Goal: Task Accomplishment & Management: Use online tool/utility

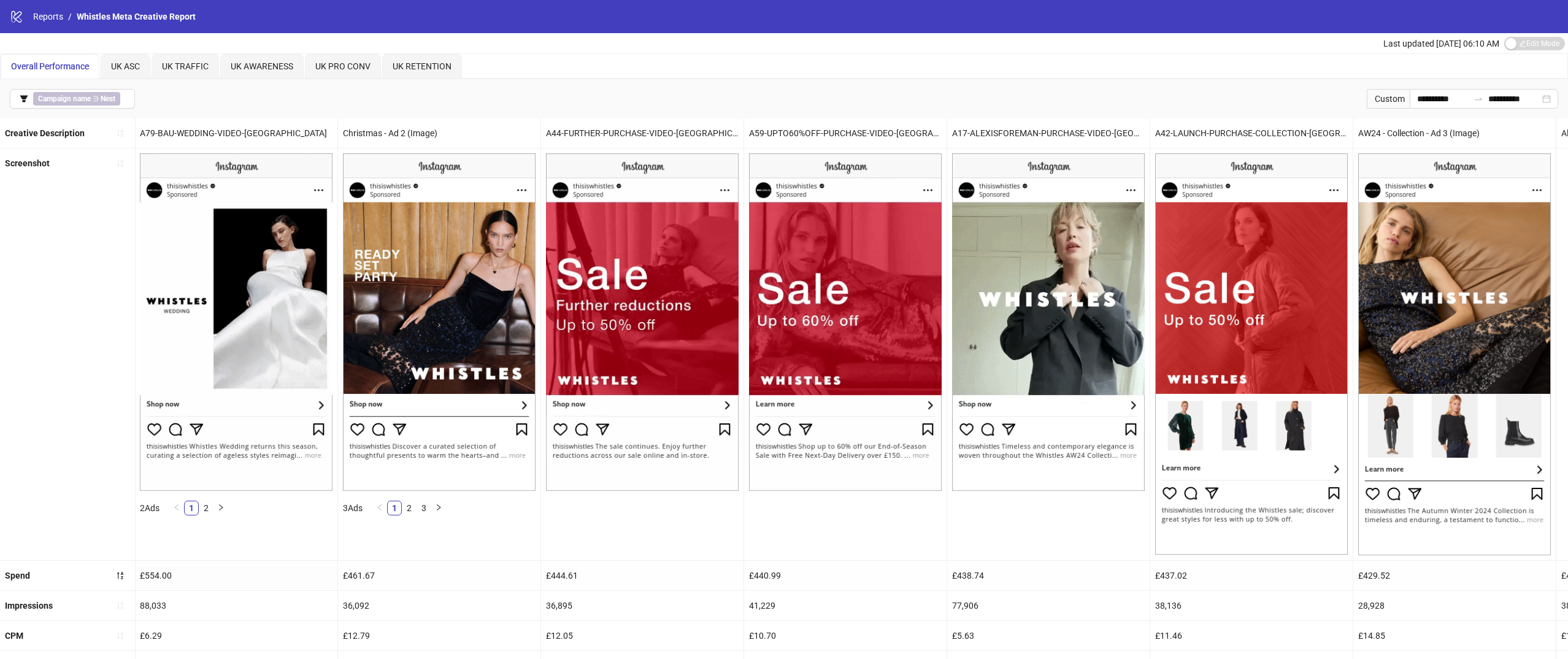
scroll to position [0, 126]
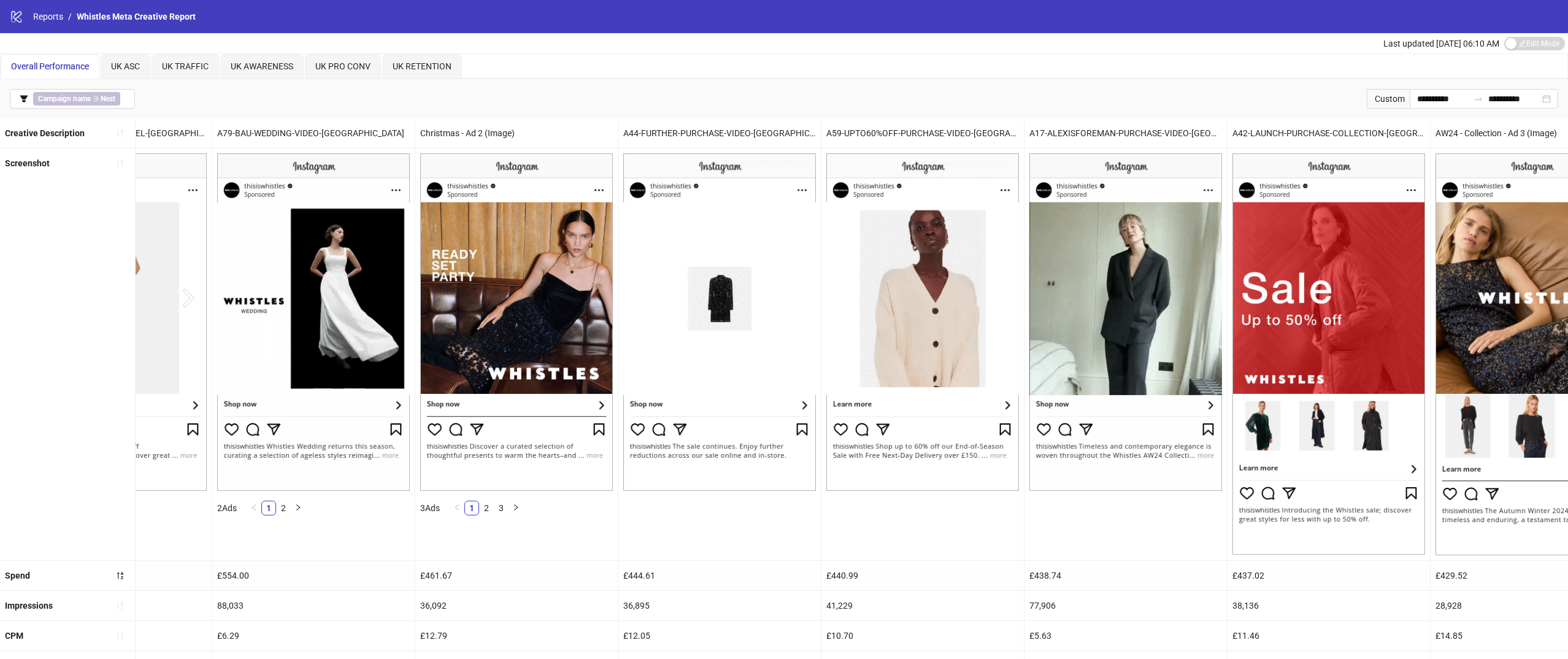
click at [45, 23] on div "logo/logo-mobile Reports / Whistles Meta Creative Report" at bounding box center [784, 17] width 1568 height 33
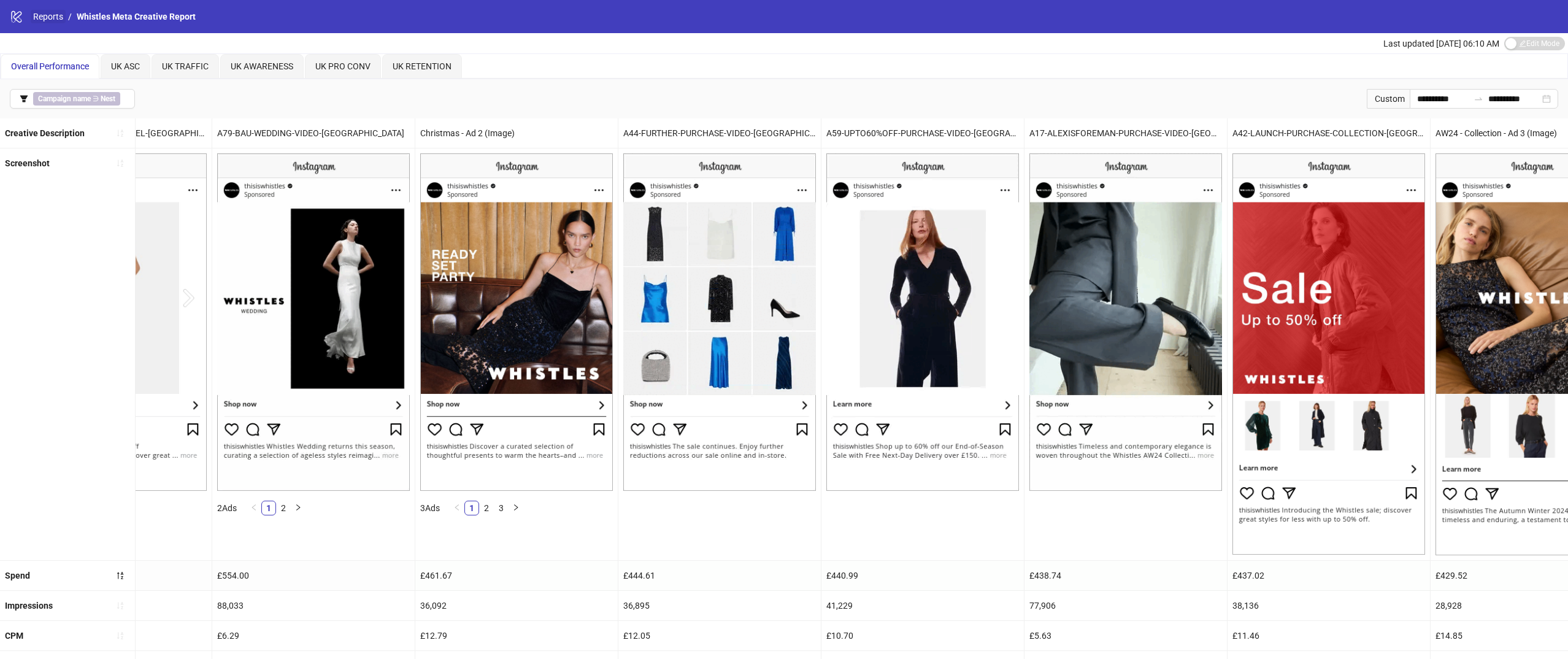
click at [49, 12] on link "Reports" at bounding box center [48, 16] width 35 height 13
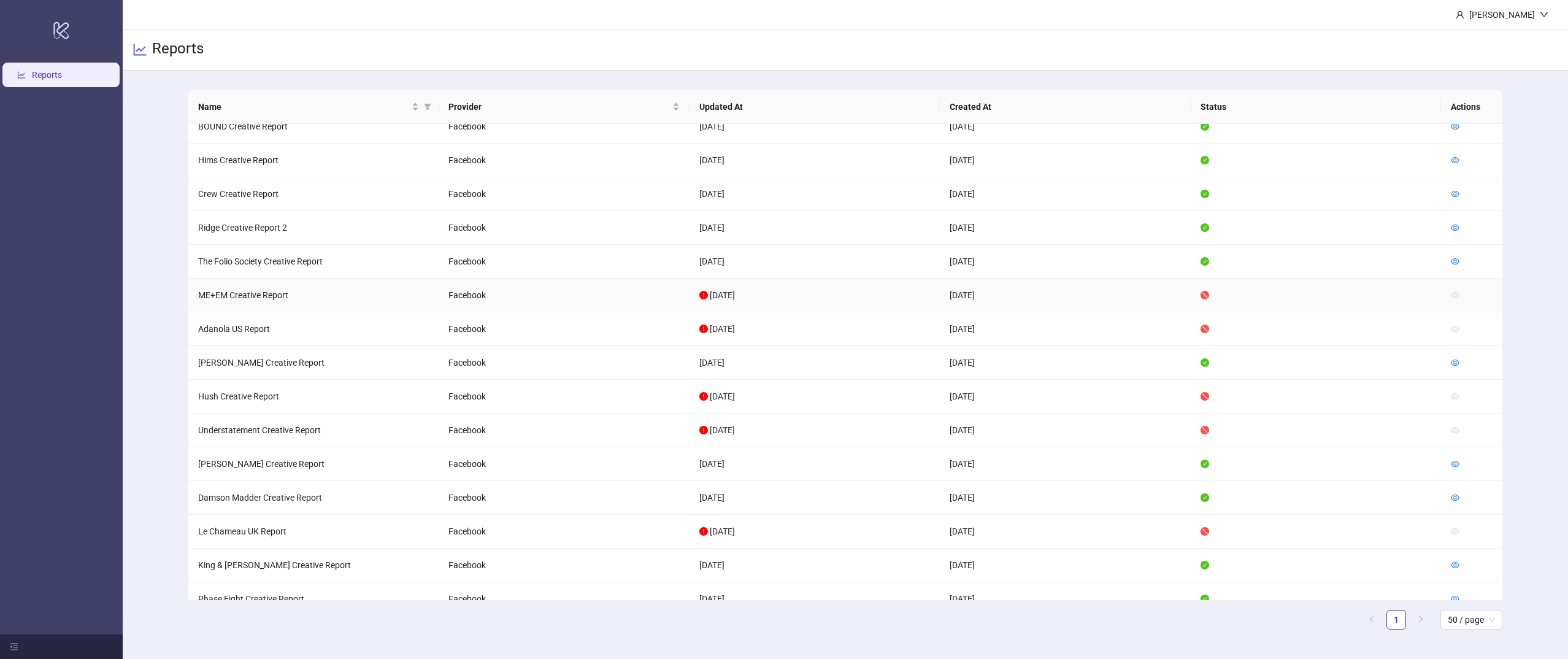
scroll to position [1017, 0]
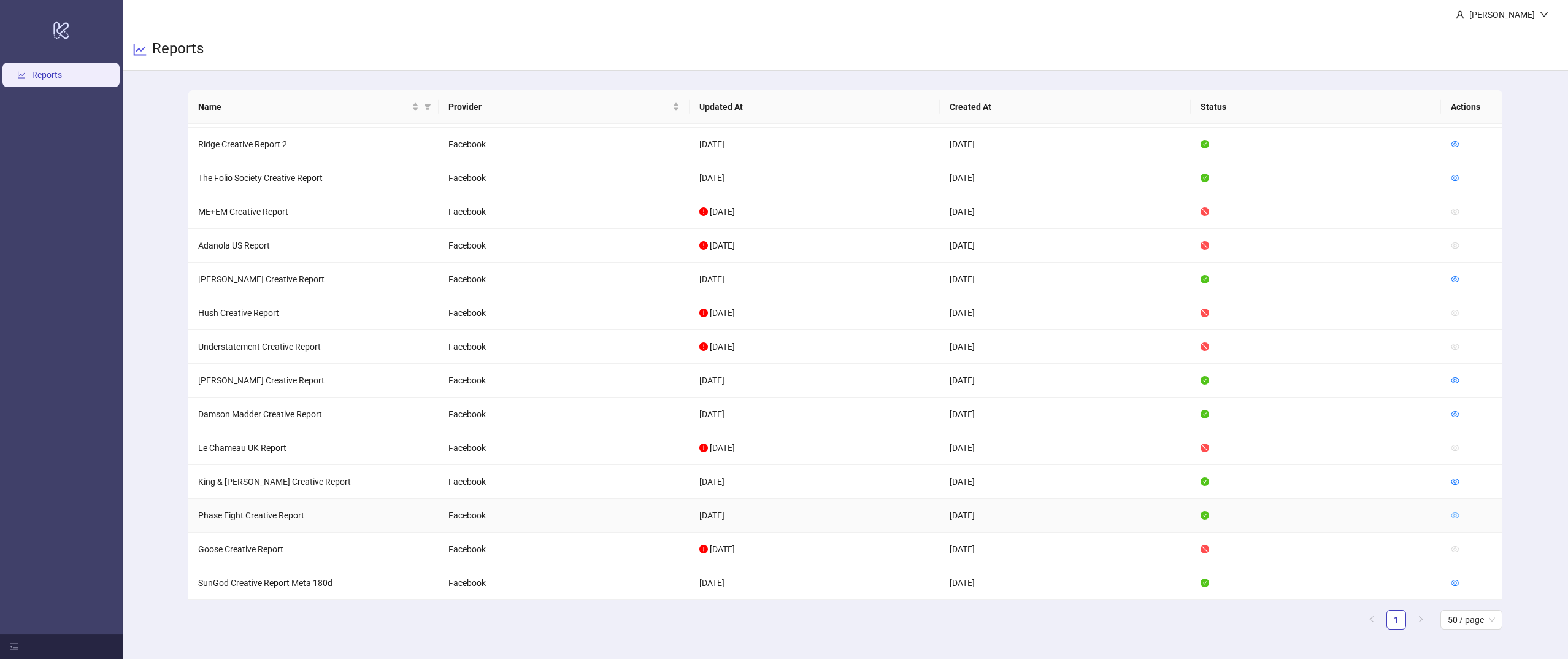
click at [1458, 518] on link at bounding box center [1455, 515] width 9 height 10
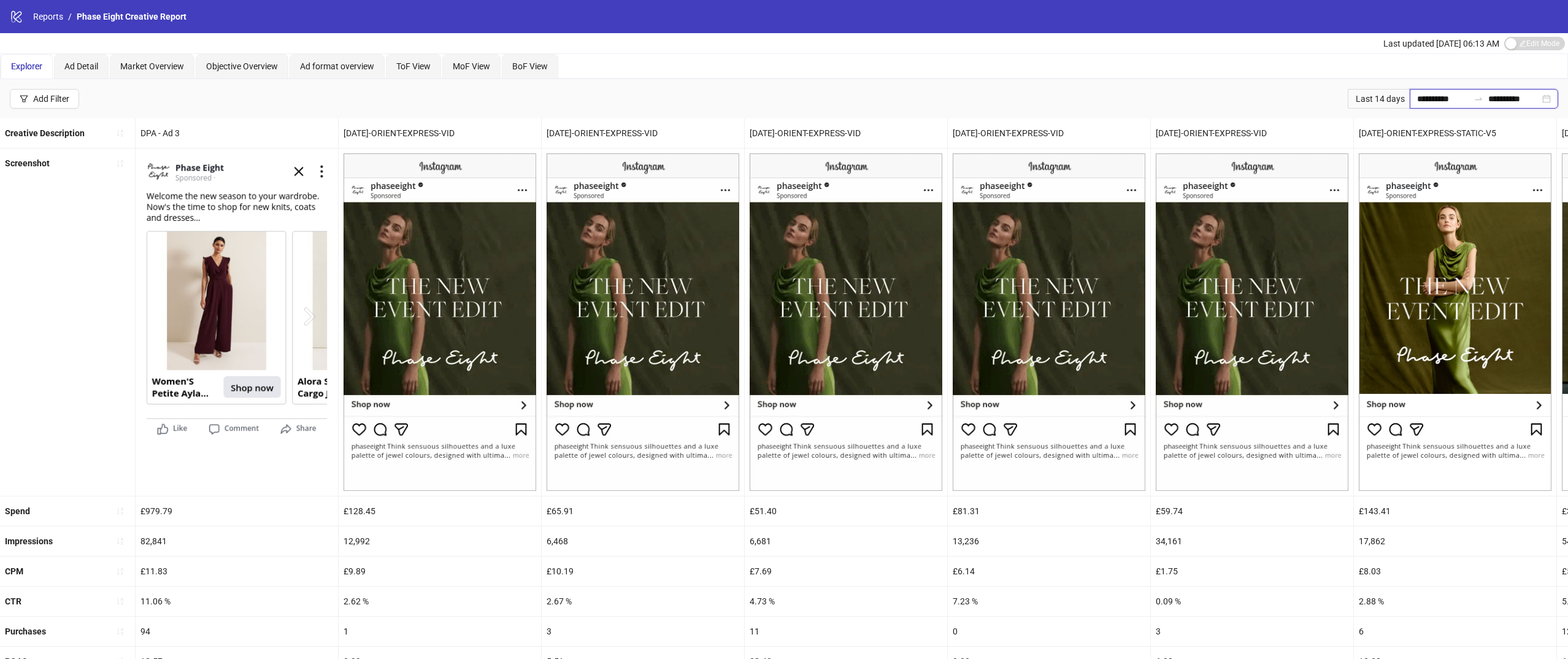
click at [1445, 105] on input "**********" at bounding box center [1442, 98] width 52 height 13
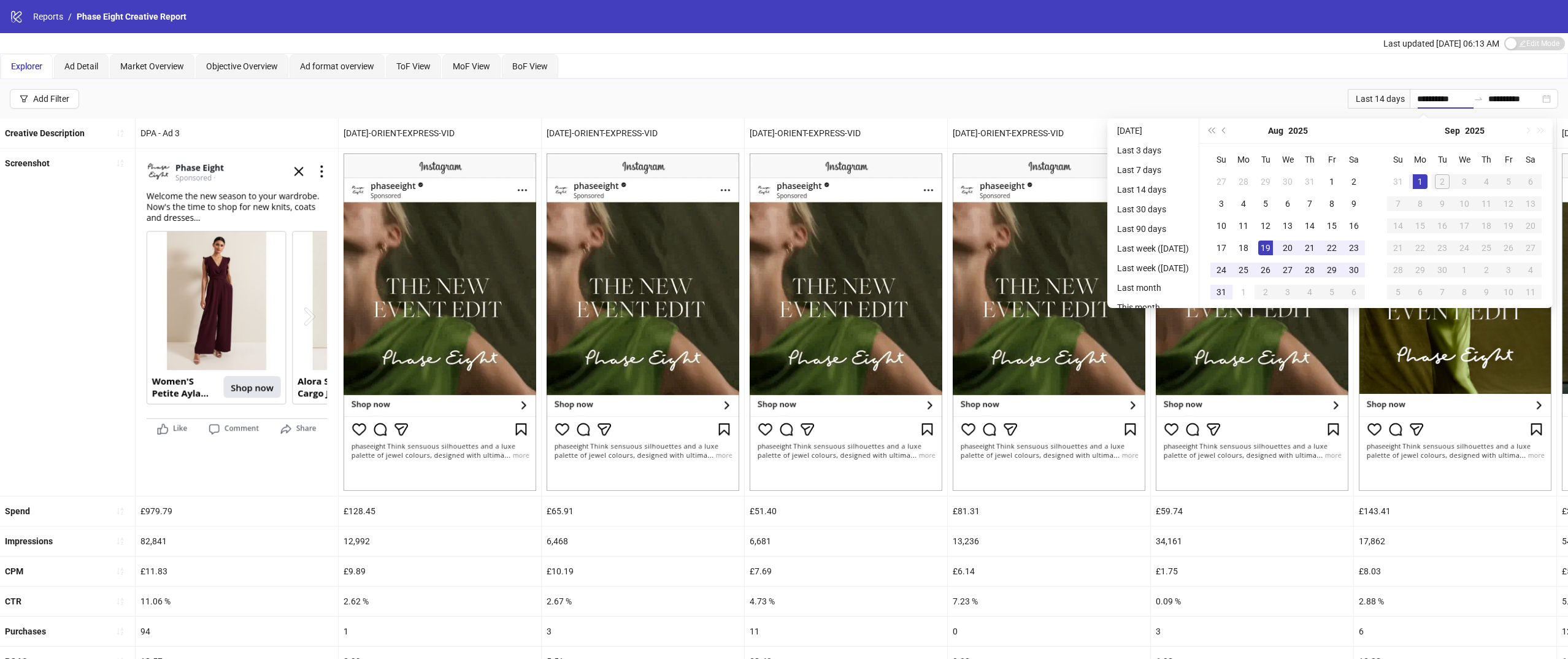
click at [1240, 136] on div "[DATE]" at bounding box center [1288, 130] width 112 height 25
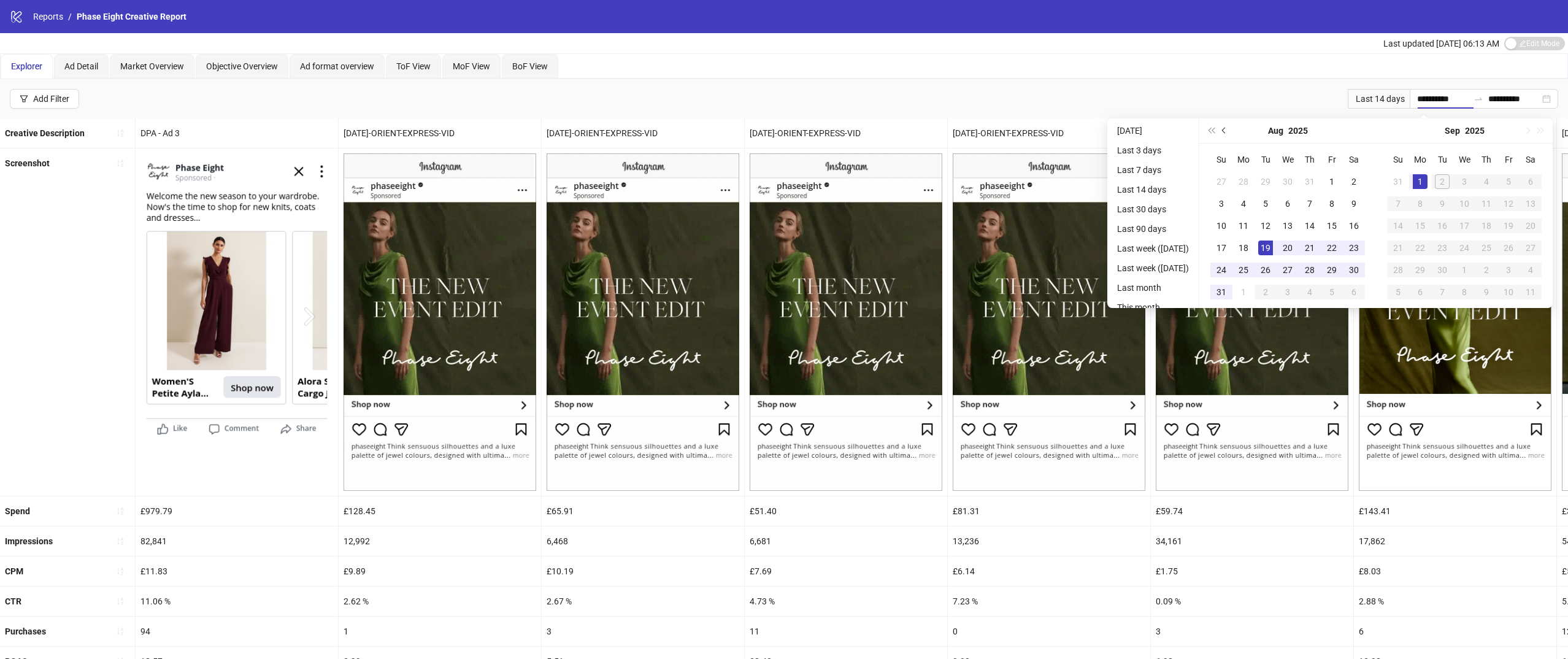
click at [1228, 132] on span "Previous month (PageUp)" at bounding box center [1226, 131] width 6 height 6
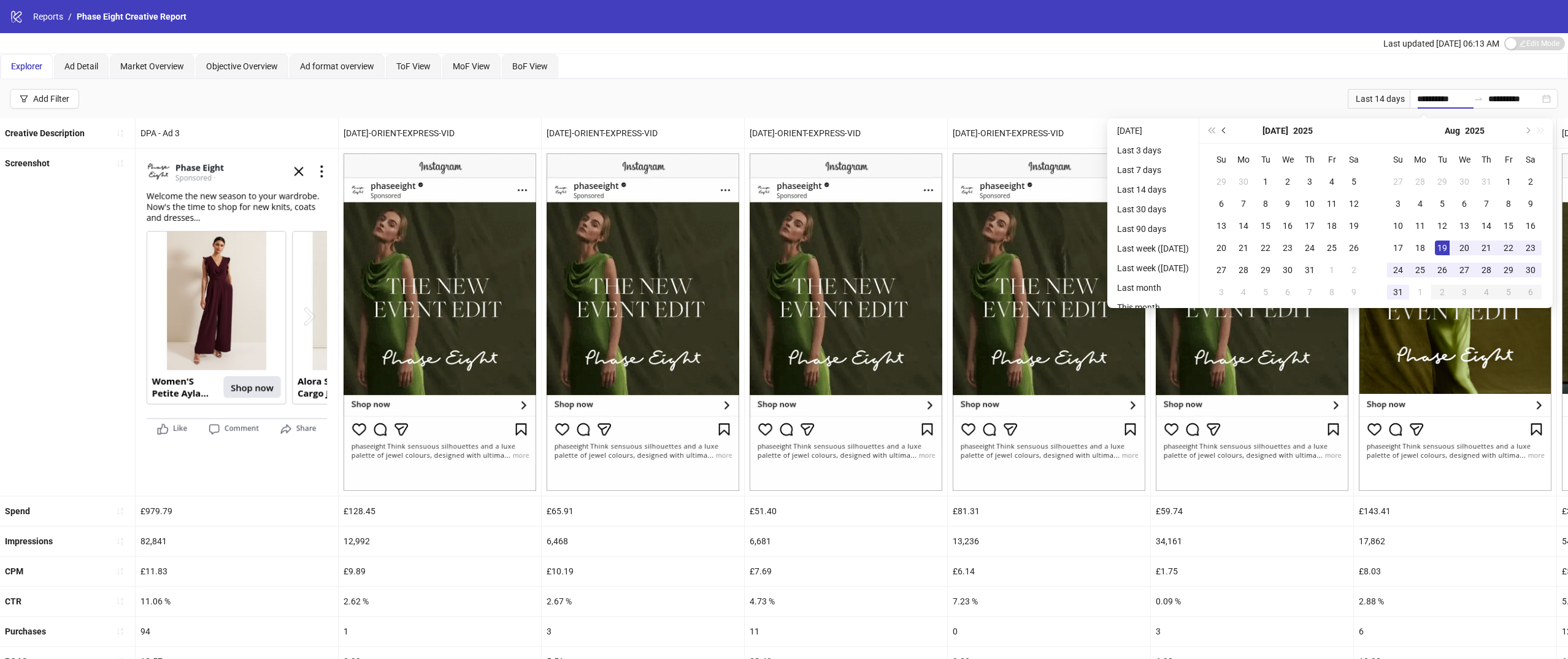
click at [1228, 132] on span "Previous month (PageUp)" at bounding box center [1226, 131] width 6 height 6
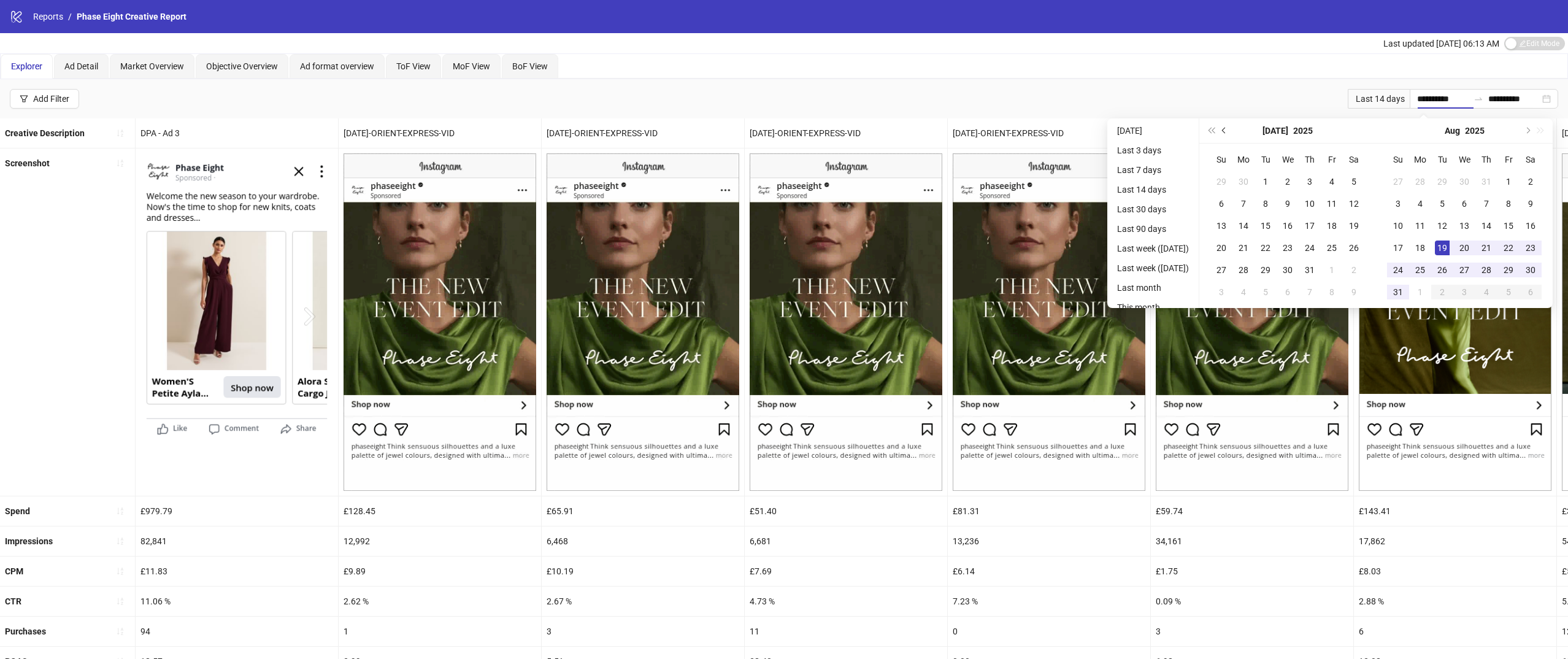
click at [1228, 132] on span "Previous month (PageUp)" at bounding box center [1226, 131] width 6 height 6
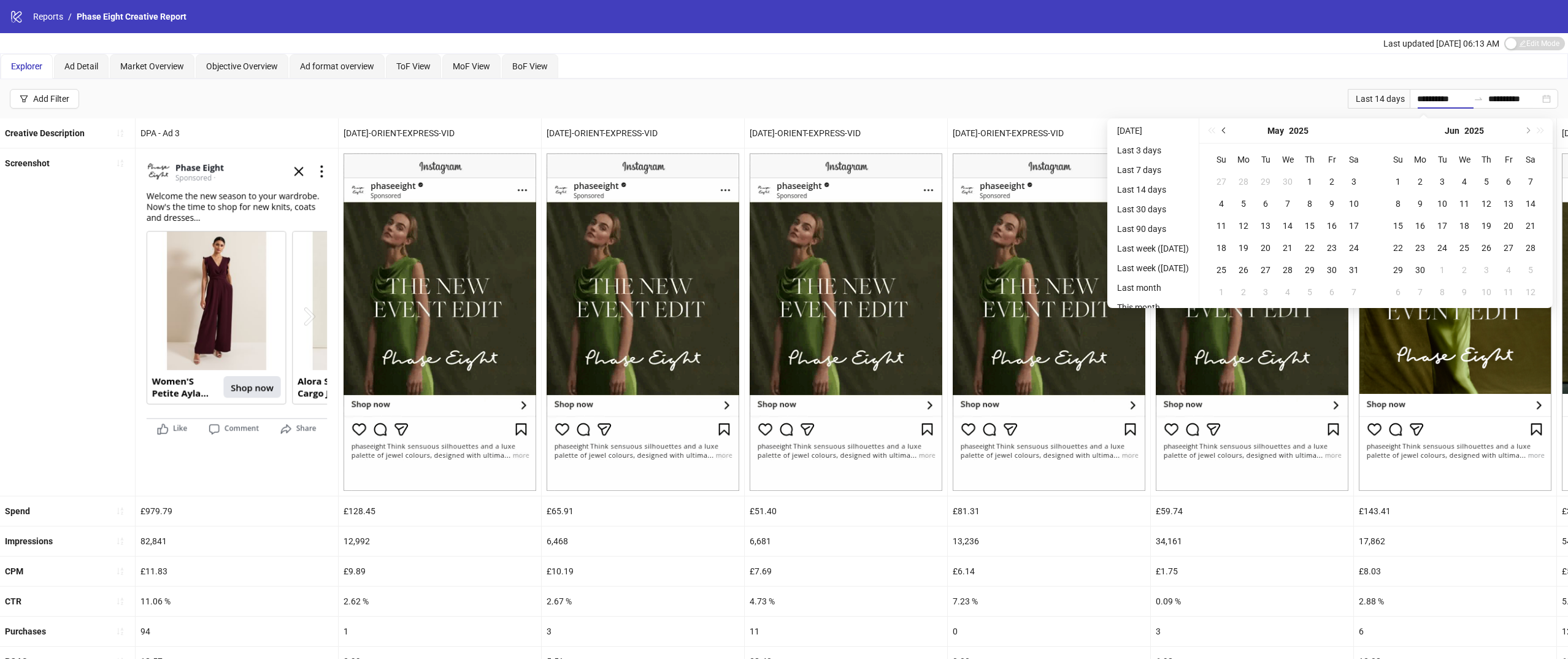
click at [1228, 132] on span "Previous month (PageUp)" at bounding box center [1226, 131] width 6 height 6
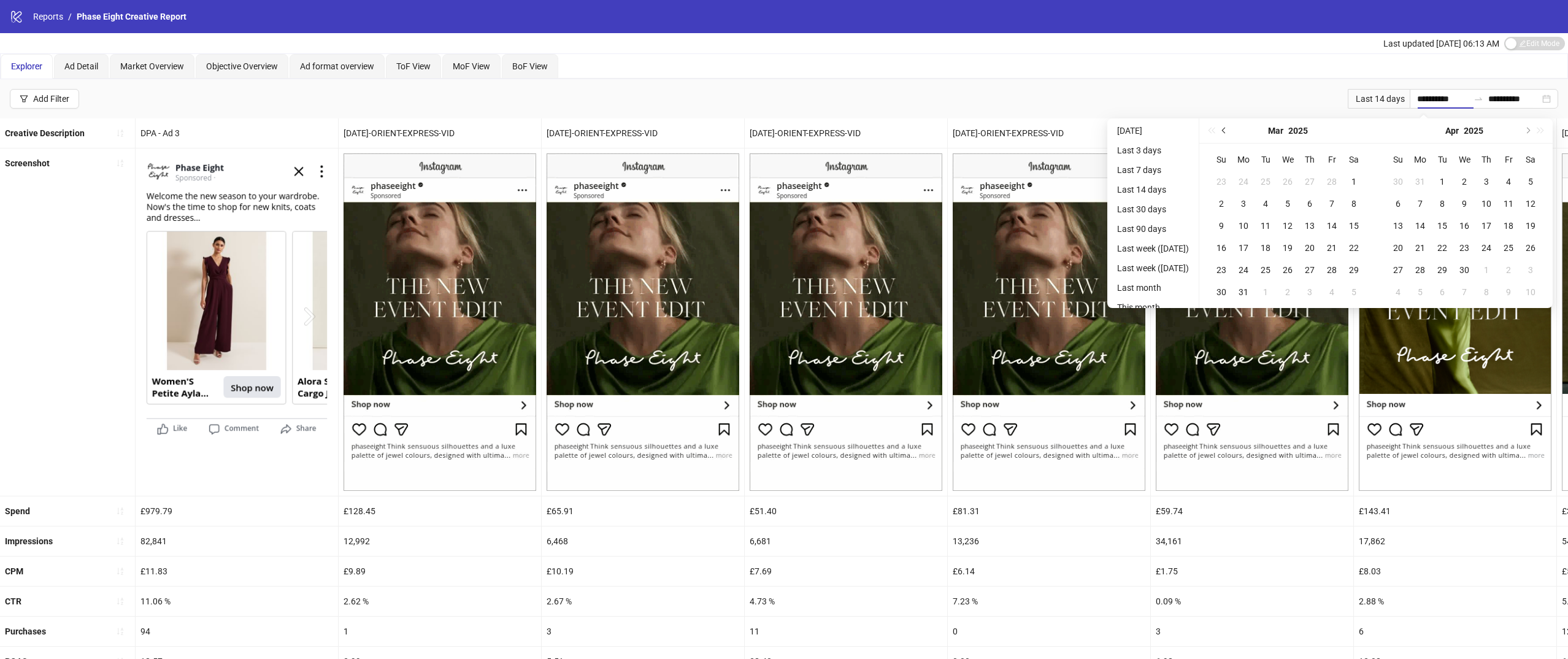
click at [1228, 132] on span "Previous month (PageUp)" at bounding box center [1226, 131] width 6 height 6
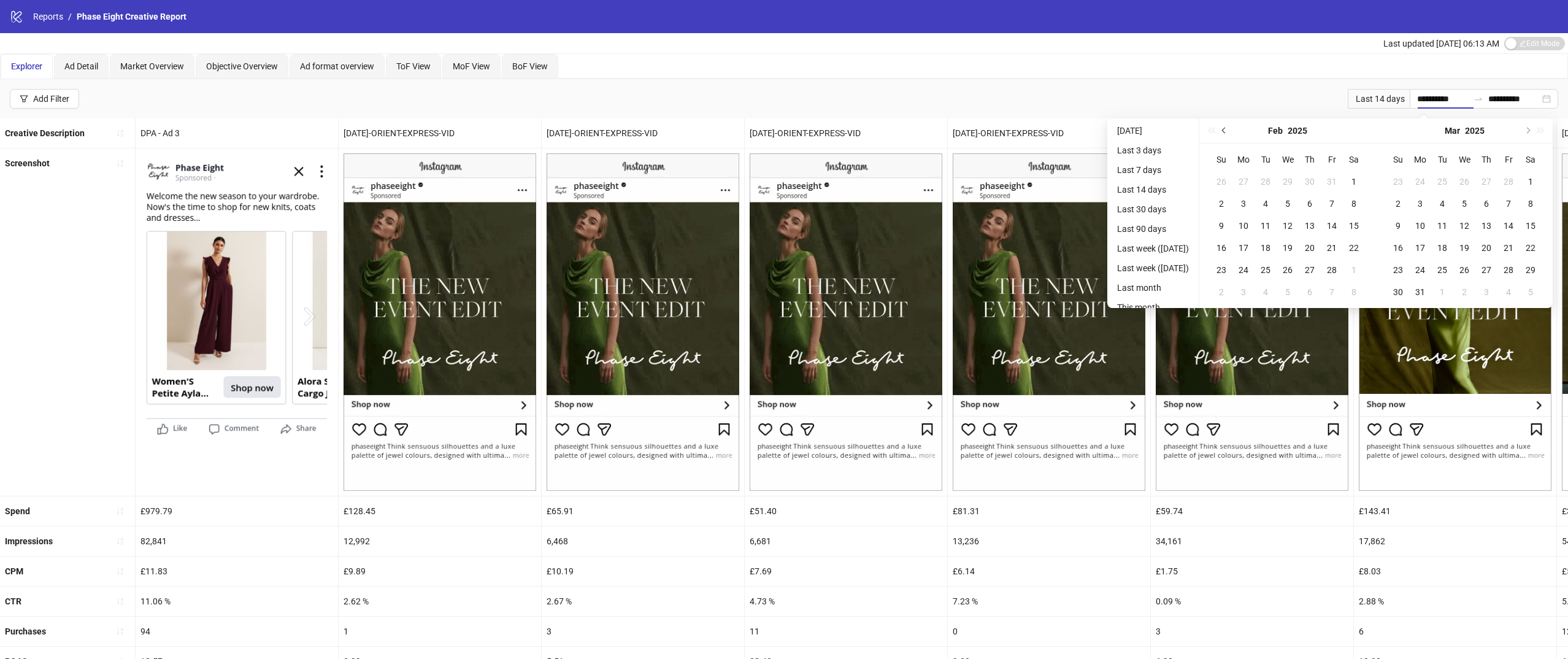
click at [1228, 132] on span "Previous month (PageUp)" at bounding box center [1226, 131] width 6 height 6
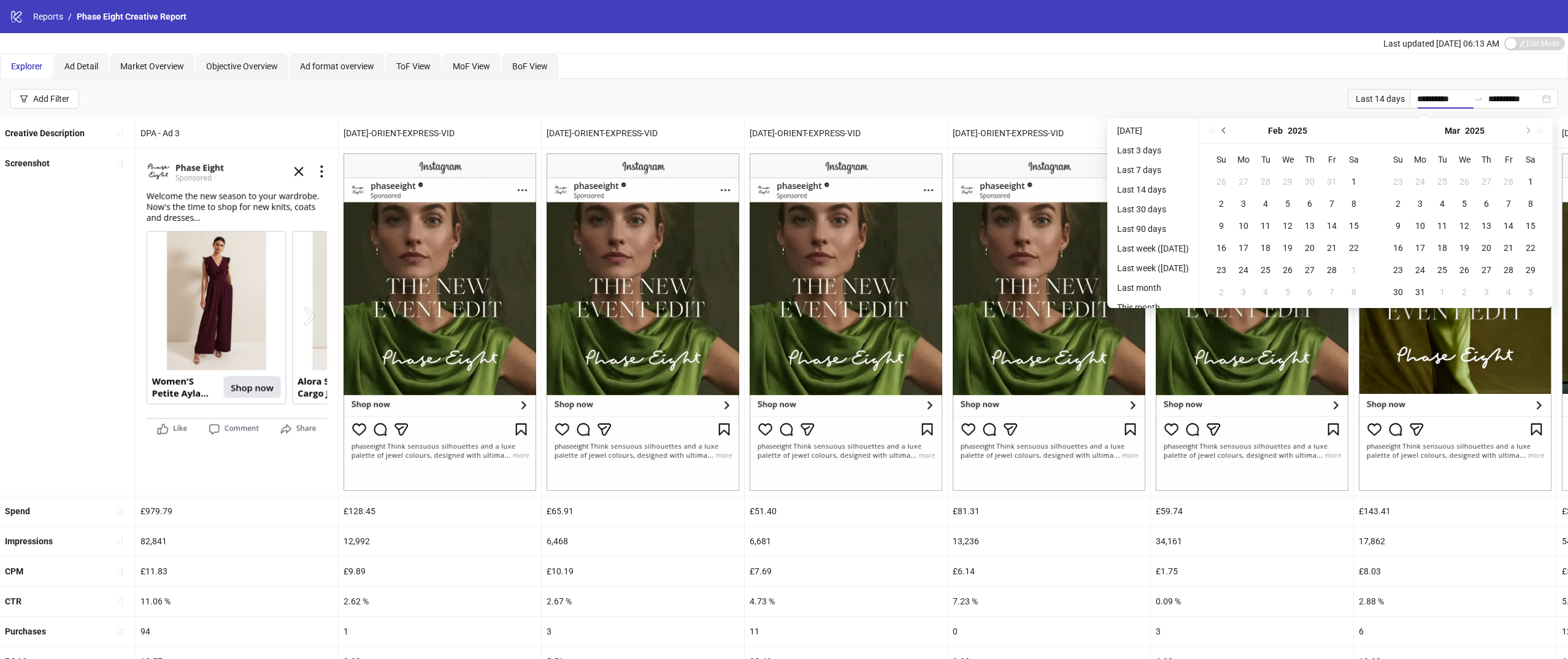
click at [1228, 132] on span "Previous month (PageUp)" at bounding box center [1226, 131] width 6 height 6
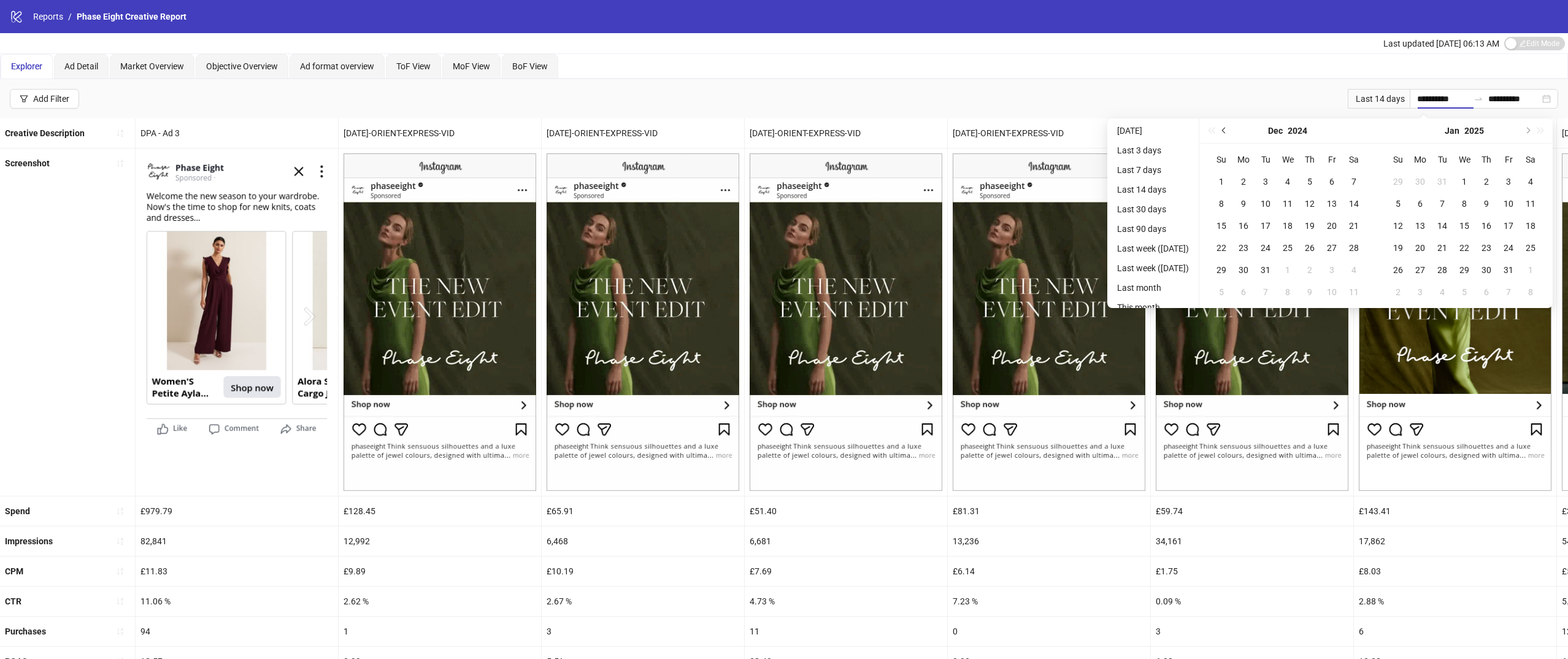
click at [1228, 132] on span "Previous month (PageUp)" at bounding box center [1226, 131] width 6 height 6
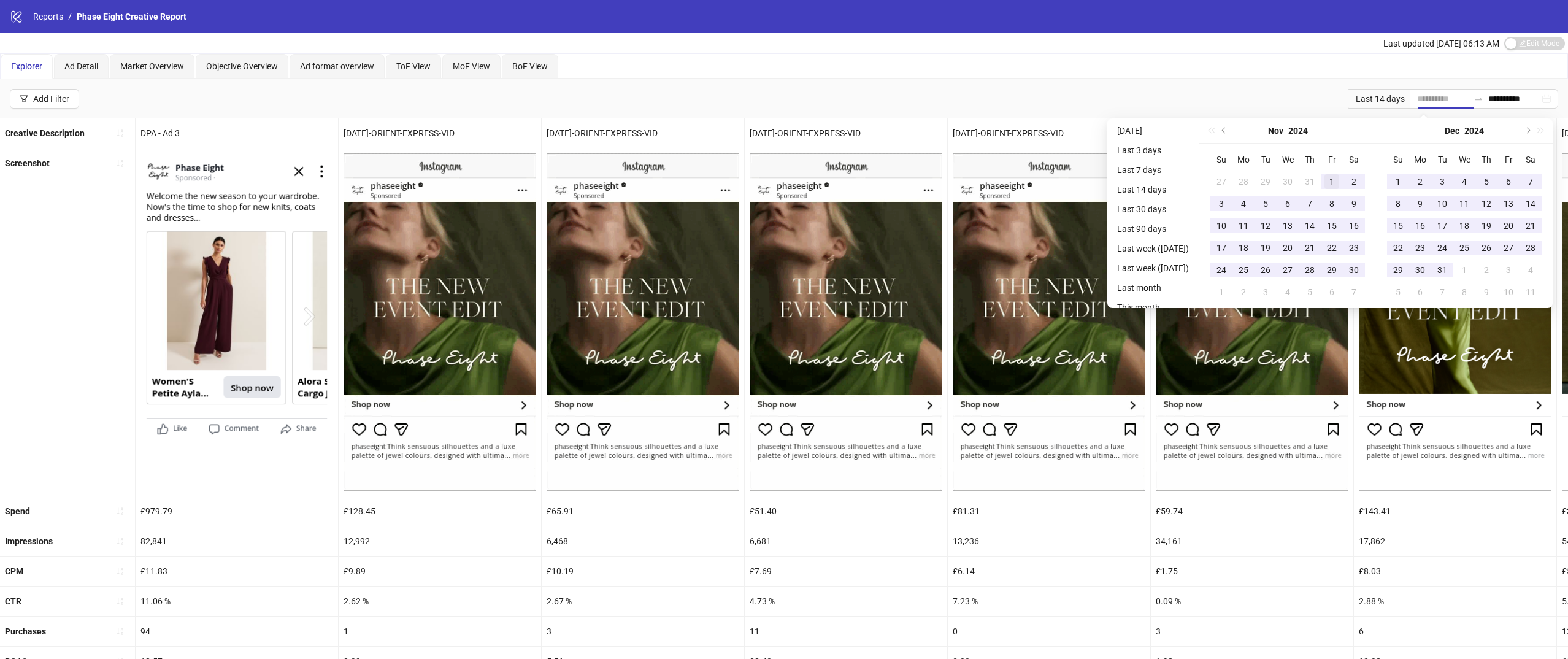
type input "**********"
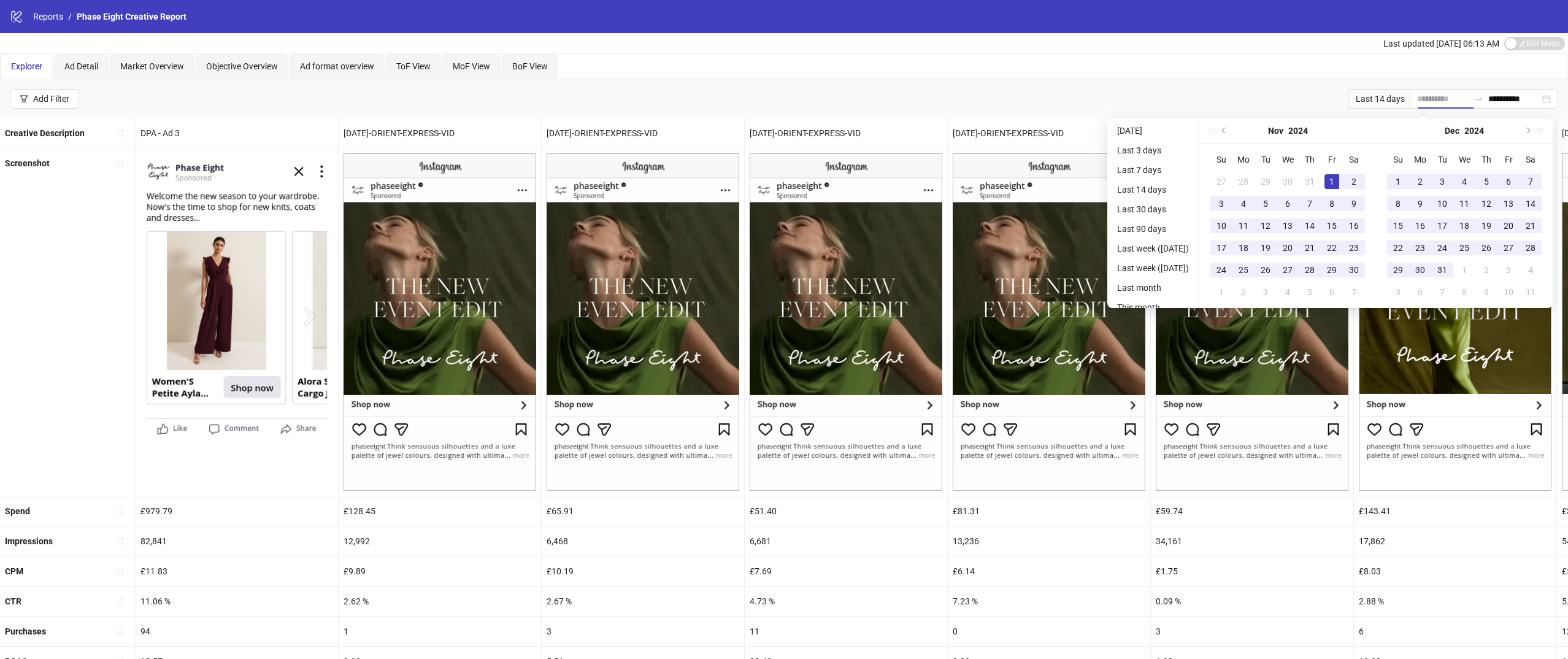
click at [1331, 175] on div "1" at bounding box center [1332, 181] width 15 height 15
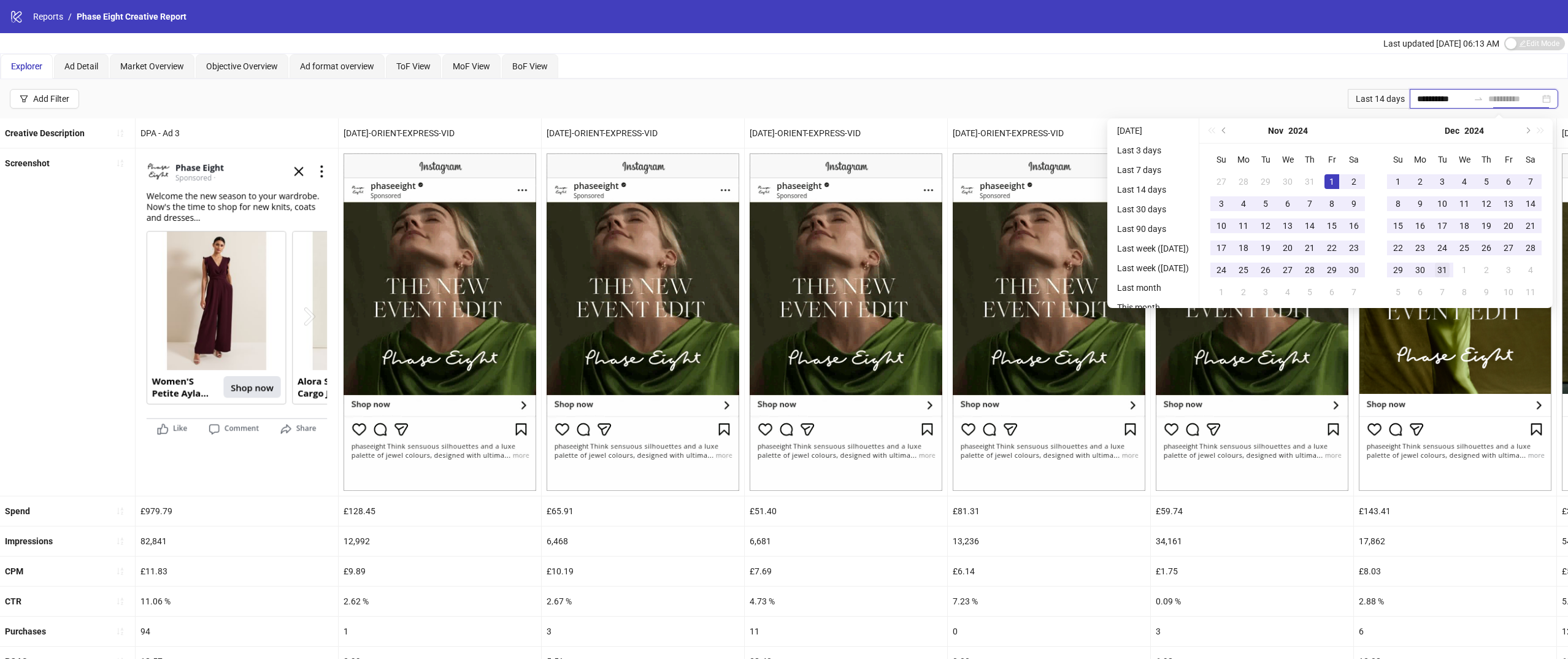
type input "**********"
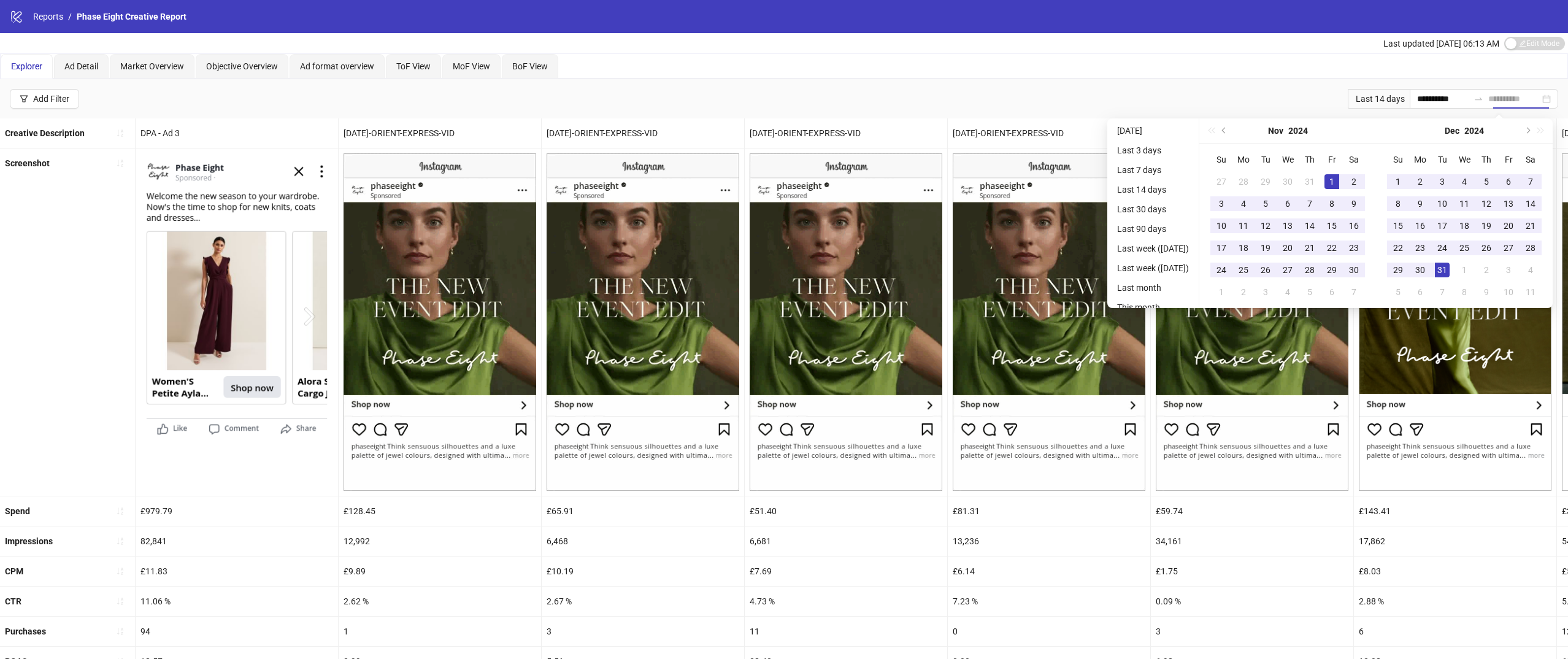
click at [1448, 267] on div "31" at bounding box center [1442, 270] width 15 height 15
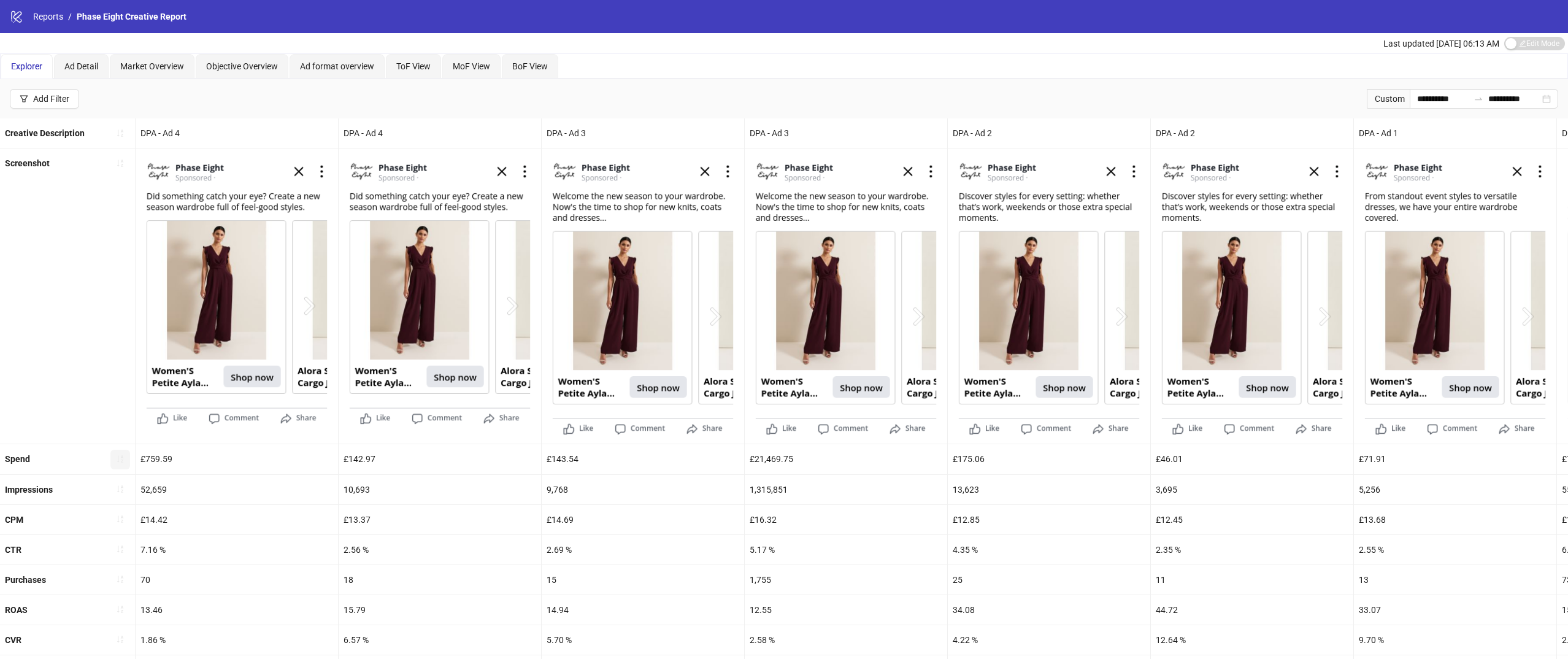
click at [128, 468] on button "button" at bounding box center [120, 459] width 20 height 20
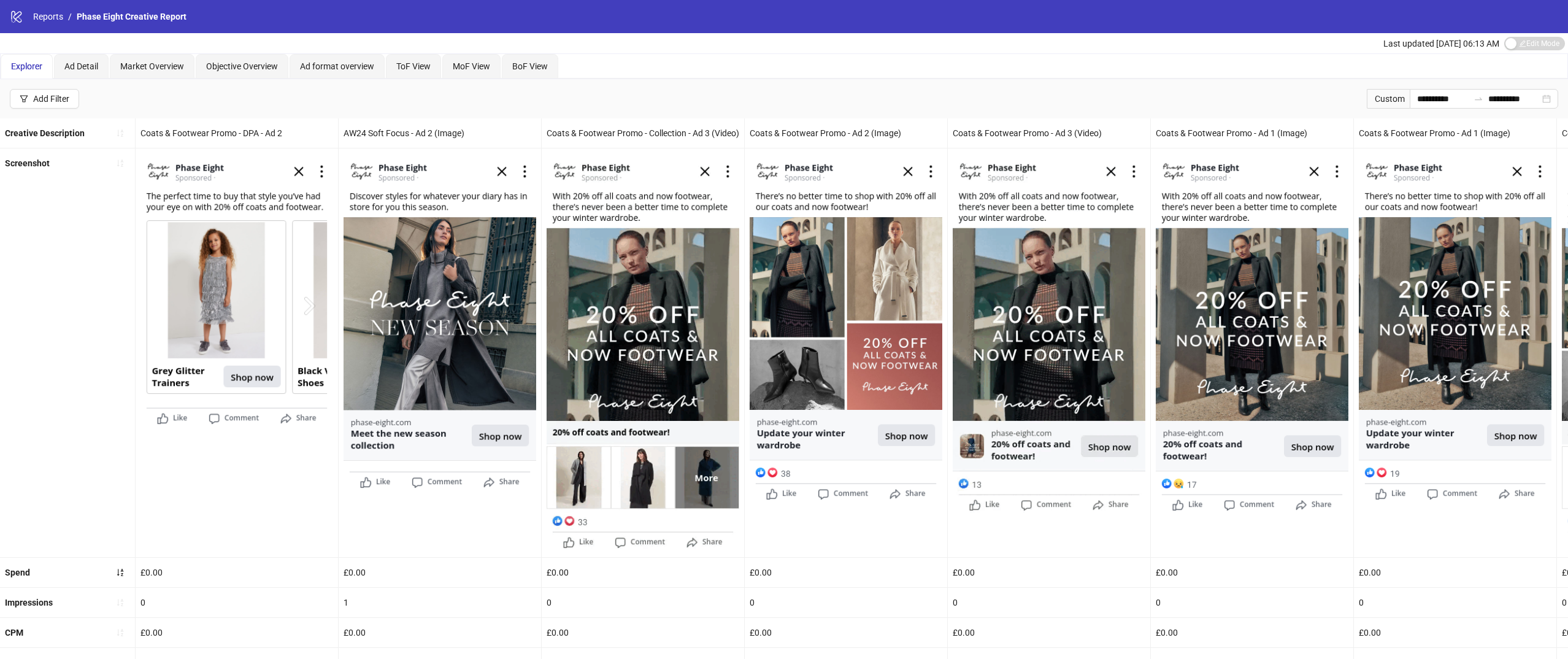
scroll to position [86, 0]
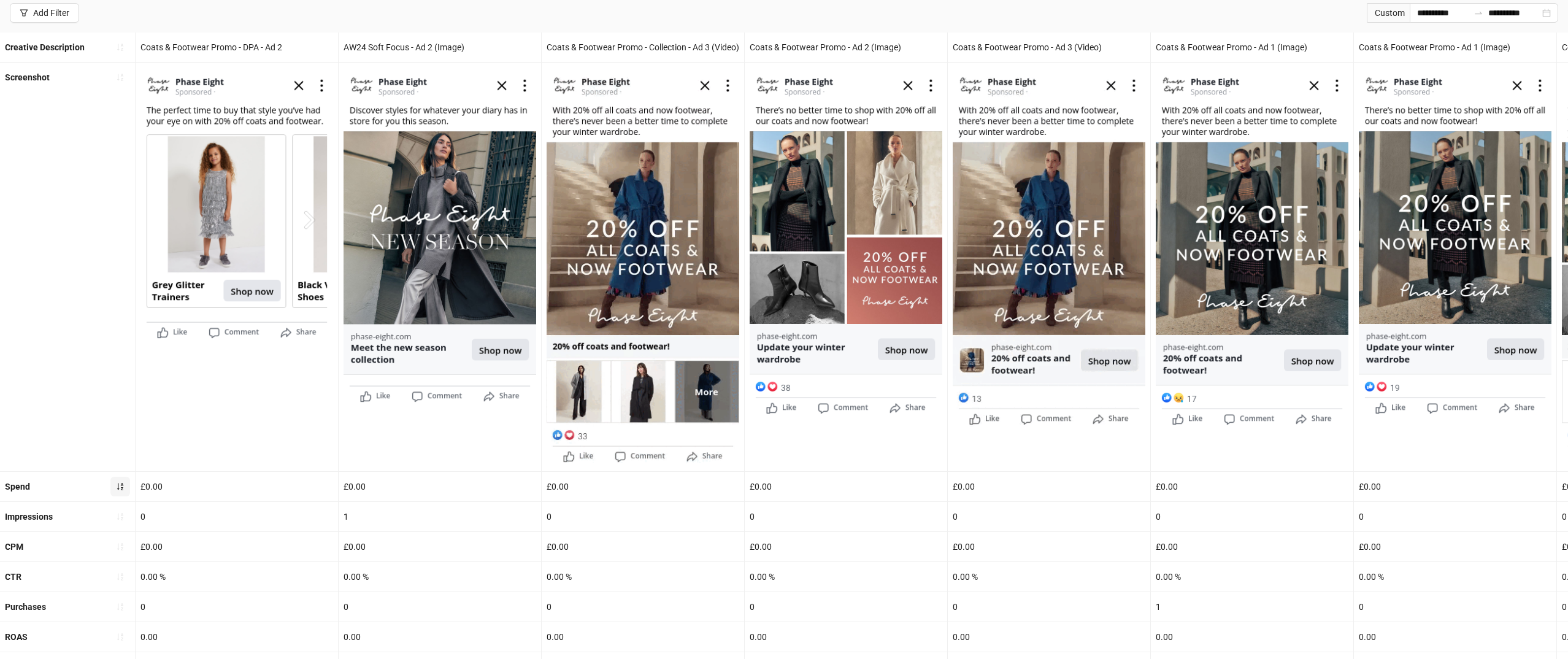
click at [122, 477] on button "button" at bounding box center [120, 486] width 20 height 20
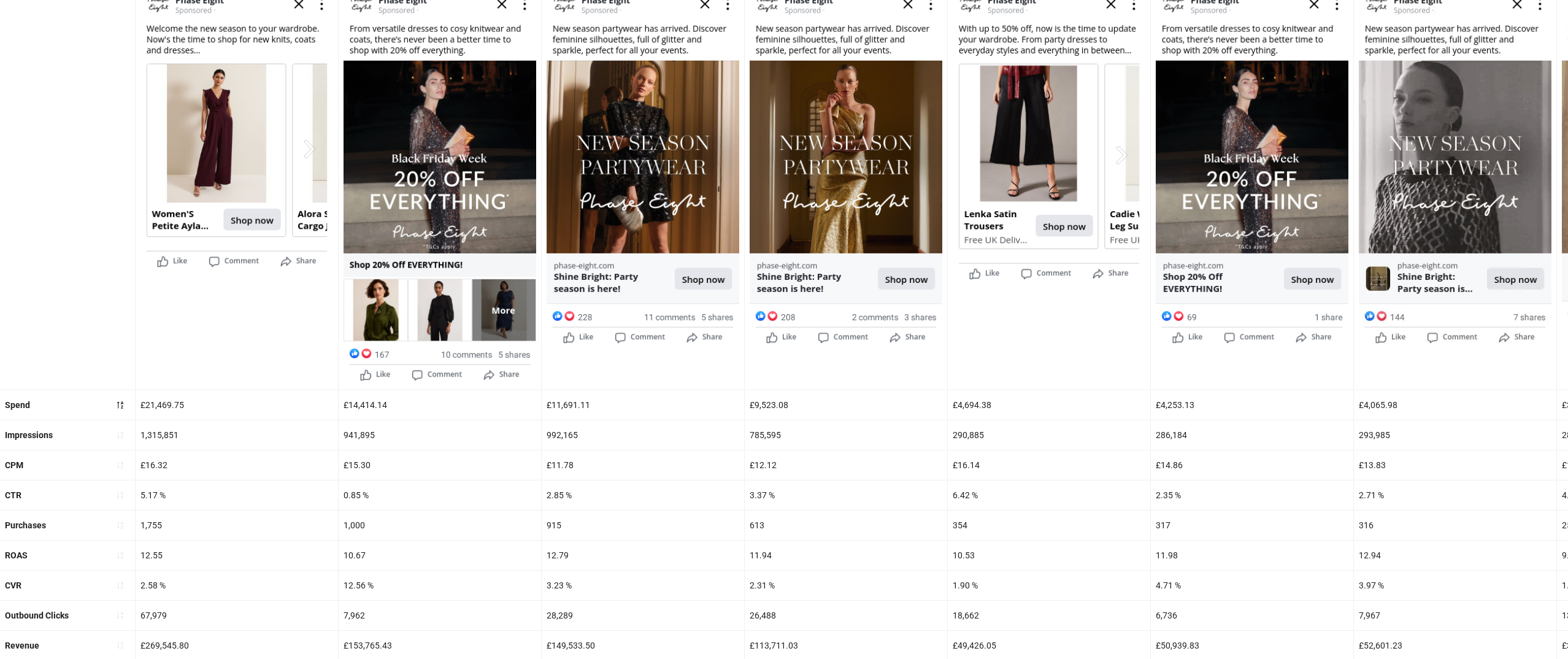
scroll to position [233, 0]
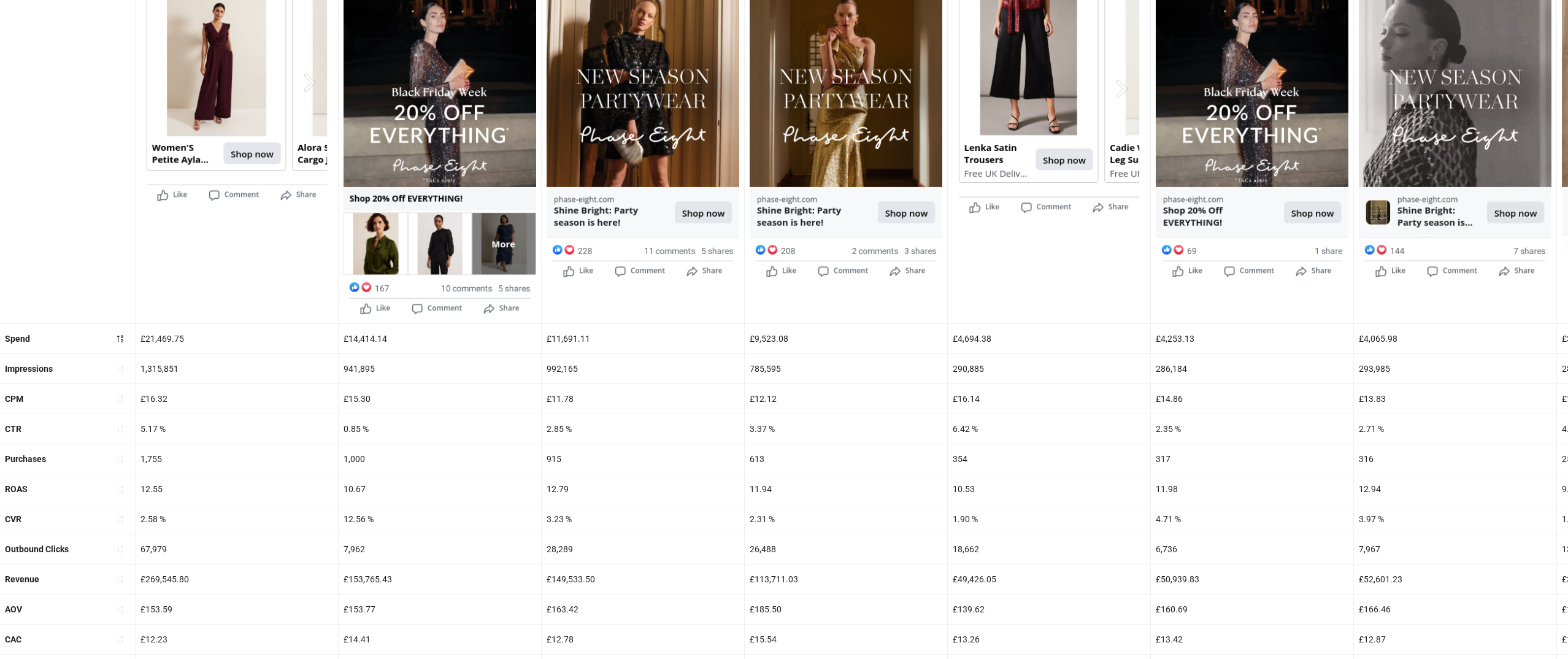
click at [443, 485] on div "10.67" at bounding box center [439, 488] width 203 height 29
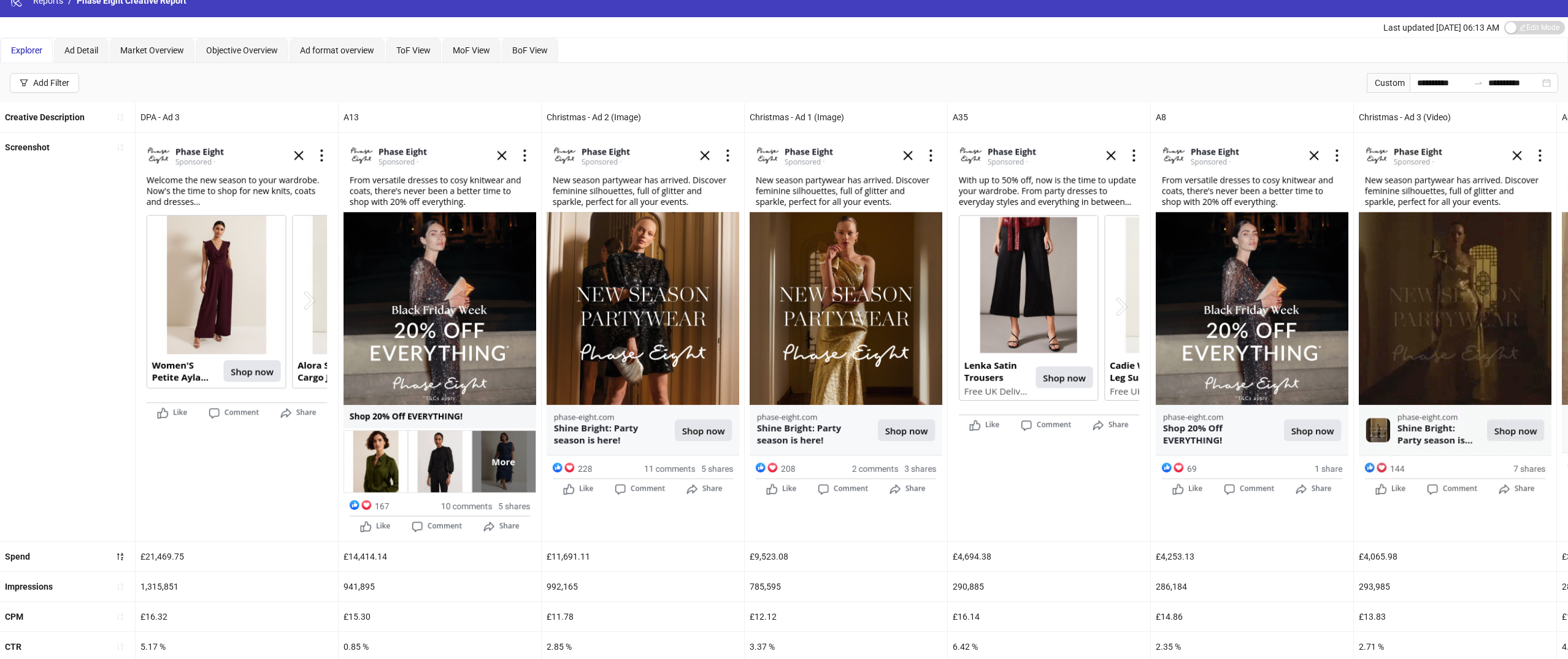
scroll to position [0, 0]
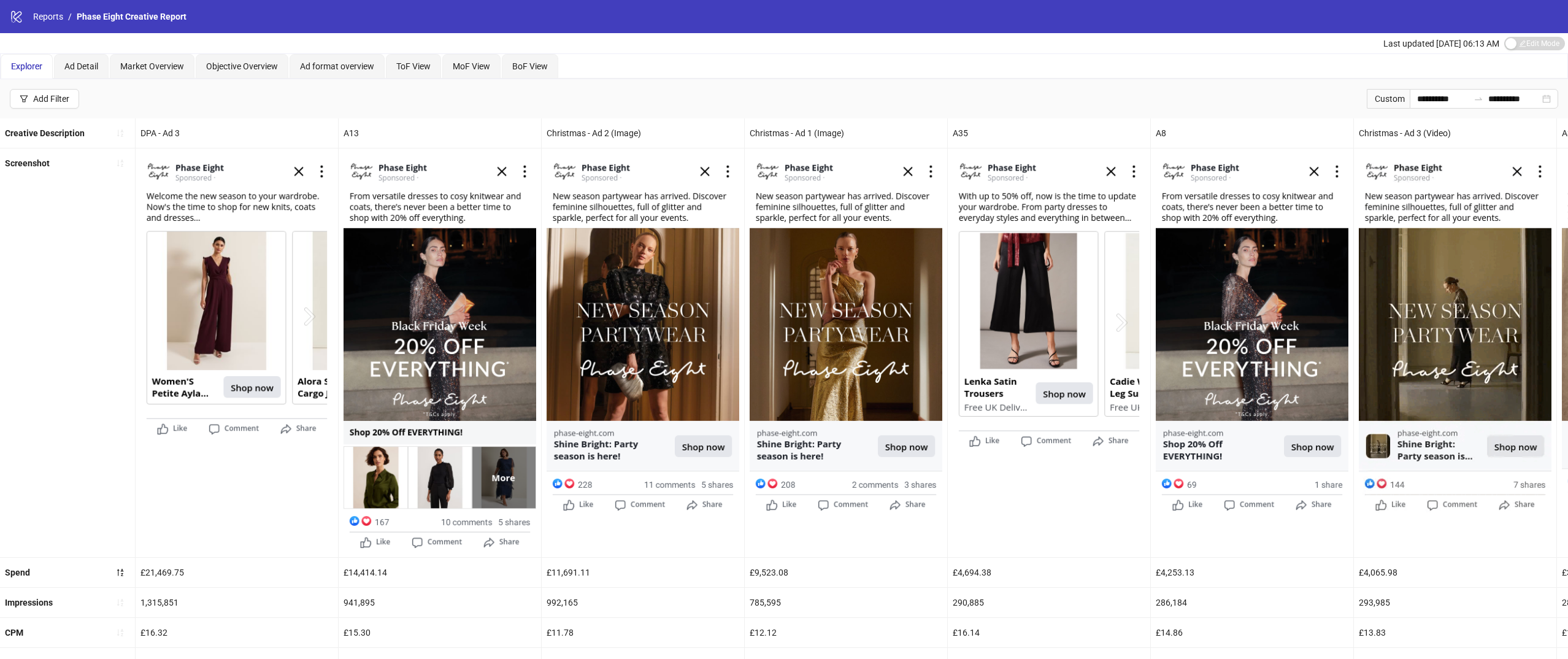
click at [1041, 187] on img at bounding box center [1049, 302] width 193 height 298
